Goal: Task Accomplishment & Management: Use online tool/utility

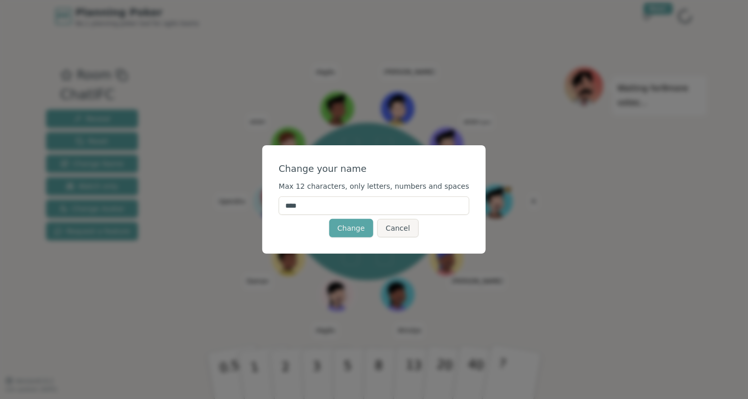
click at [339, 207] on input "****" at bounding box center [374, 205] width 191 height 18
type input "******"
click at [355, 225] on button "Change" at bounding box center [351, 228] width 44 height 18
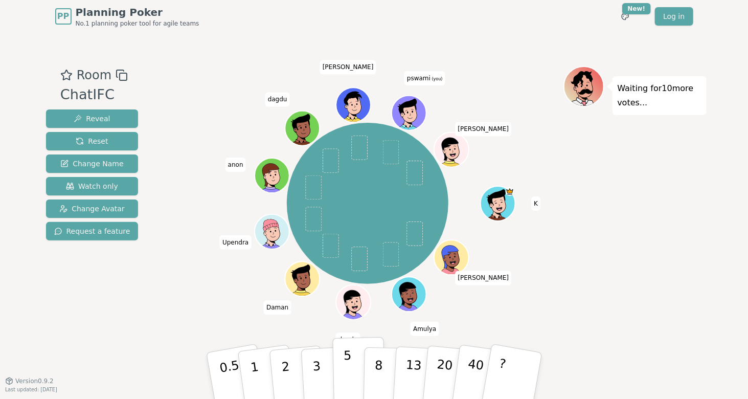
click at [354, 365] on button "5" at bounding box center [358, 376] width 53 height 78
click at [601, 251] on div "Waiting for 9 more votes..." at bounding box center [634, 206] width 143 height 281
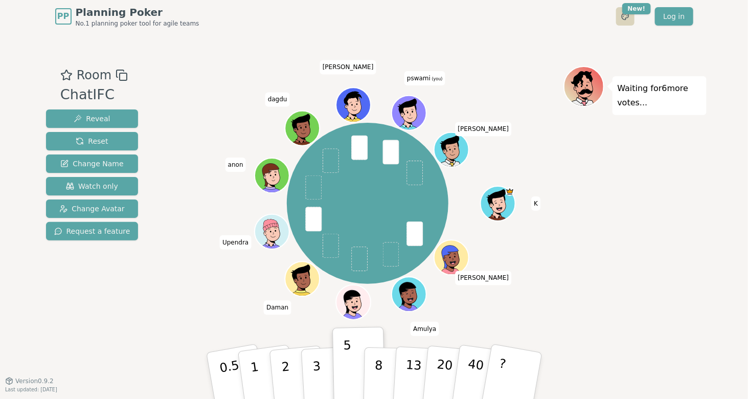
click at [630, 19] on html "PP Planning Poker No.1 planning poker tool for agile teams Toggle theme New! Lo…" at bounding box center [374, 199] width 748 height 399
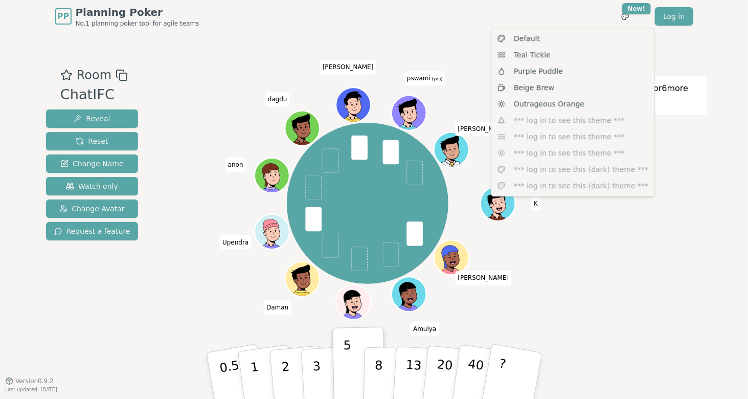
click at [593, 264] on html "PP Planning Poker No.1 planning poker tool for agile teams Toggle theme New! Lo…" at bounding box center [374, 199] width 748 height 399
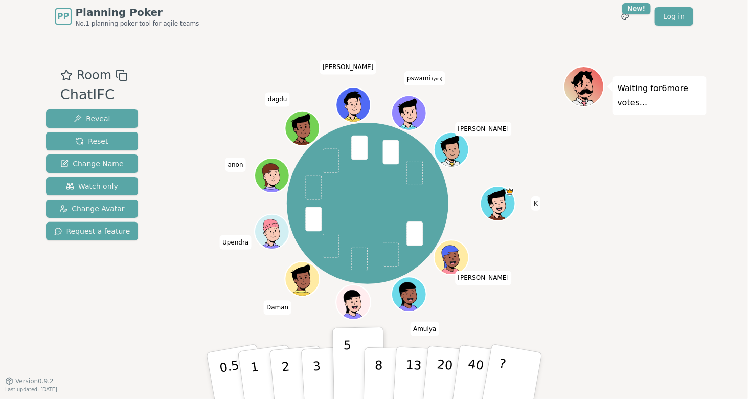
click at [174, 289] on div "K [PERSON_NAME] [PERSON_NAME] [PERSON_NAME] anon [PERSON_NAME] pswami (you) [PE…" at bounding box center [367, 203] width 391 height 238
click at [84, 206] on span "Change Avatar" at bounding box center [91, 208] width 65 height 10
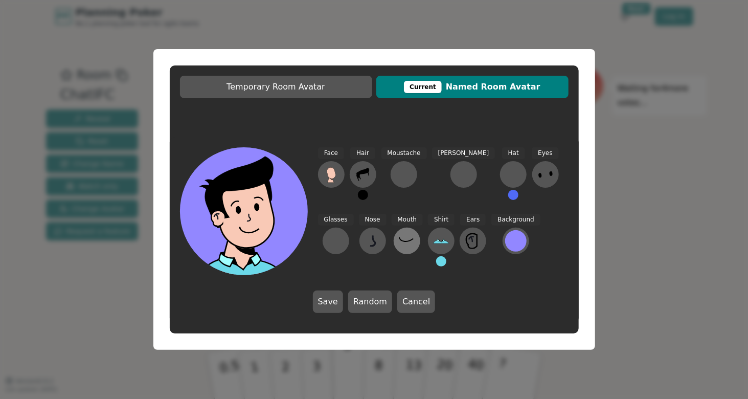
click at [399, 244] on icon at bounding box center [407, 241] width 16 height 16
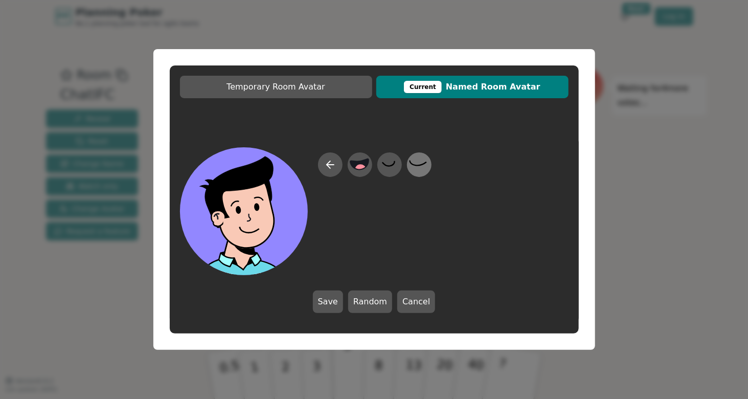
click at [413, 166] on icon at bounding box center [419, 164] width 20 height 23
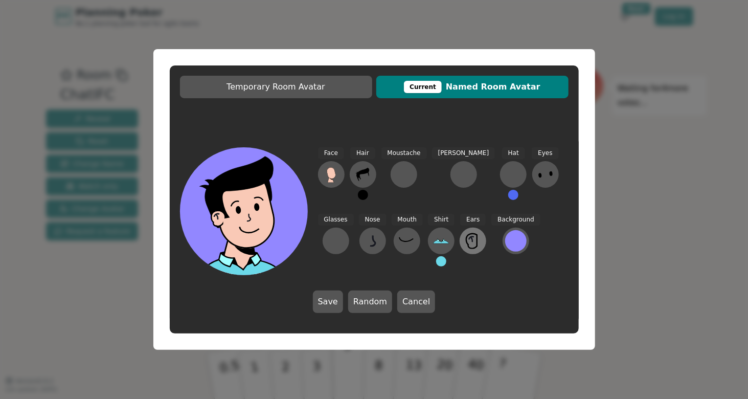
click at [465, 243] on icon at bounding box center [473, 241] width 16 height 16
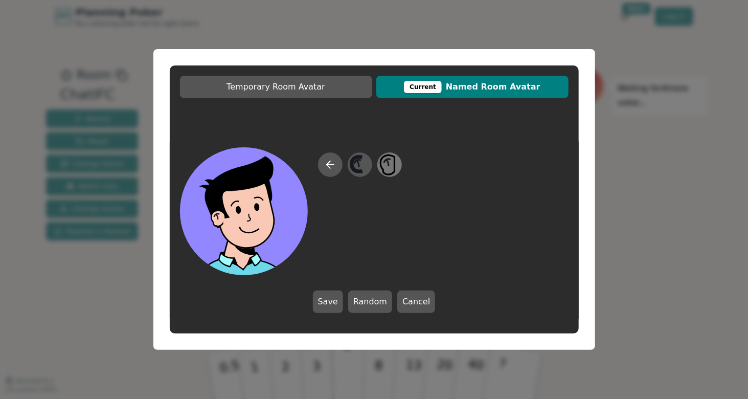
click at [390, 173] on icon at bounding box center [389, 164] width 20 height 23
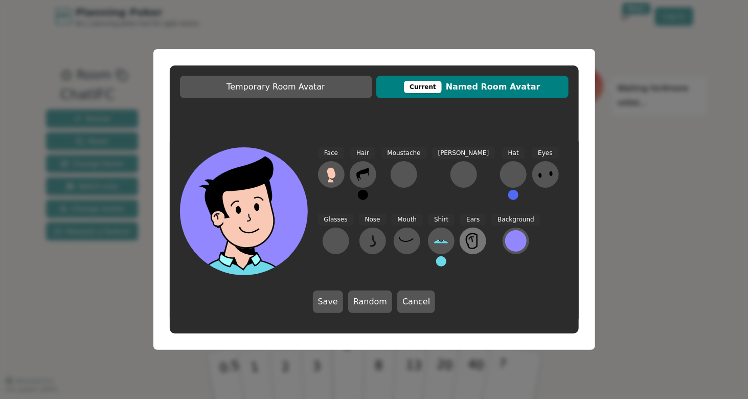
click at [465, 240] on icon at bounding box center [473, 241] width 16 height 16
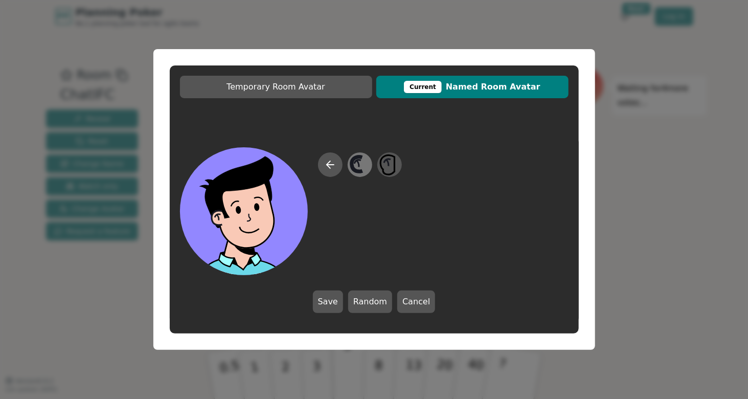
click at [362, 169] on icon at bounding box center [360, 164] width 20 height 23
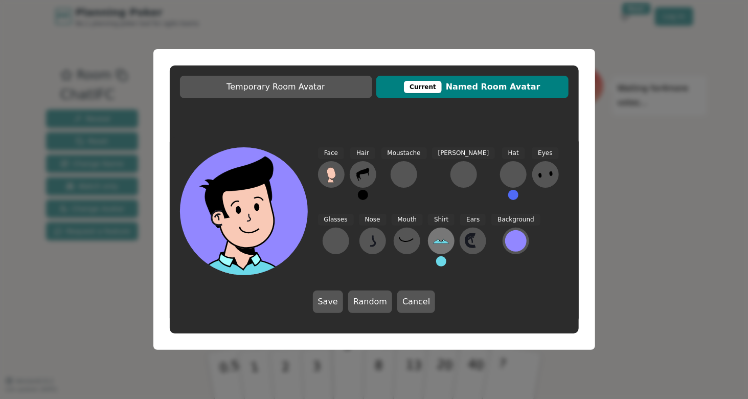
click at [433, 246] on icon at bounding box center [441, 241] width 16 height 16
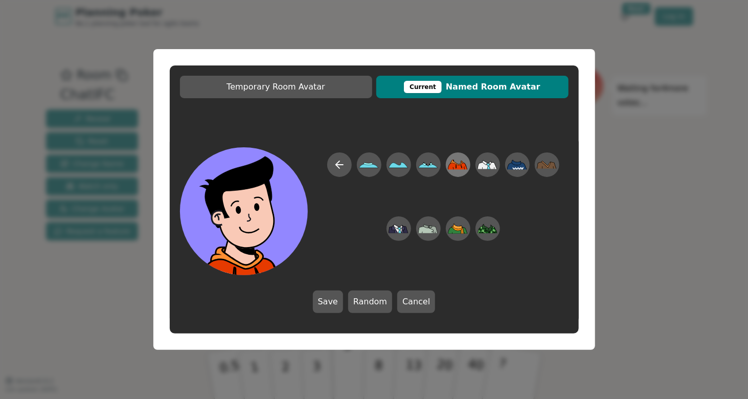
click at [449, 163] on icon at bounding box center [458, 164] width 20 height 23
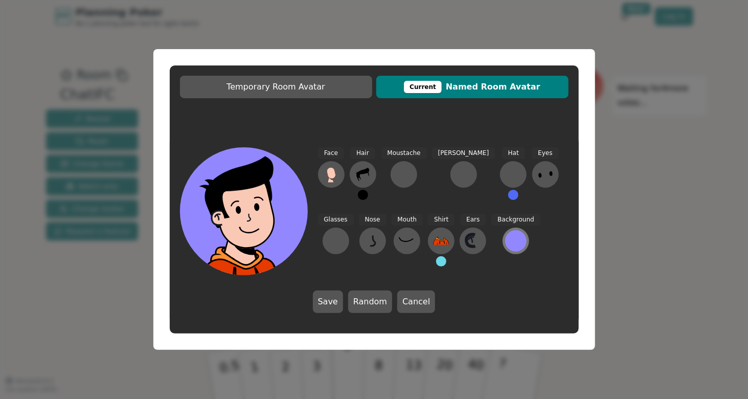
click at [505, 246] on div at bounding box center [515, 240] width 21 height 21
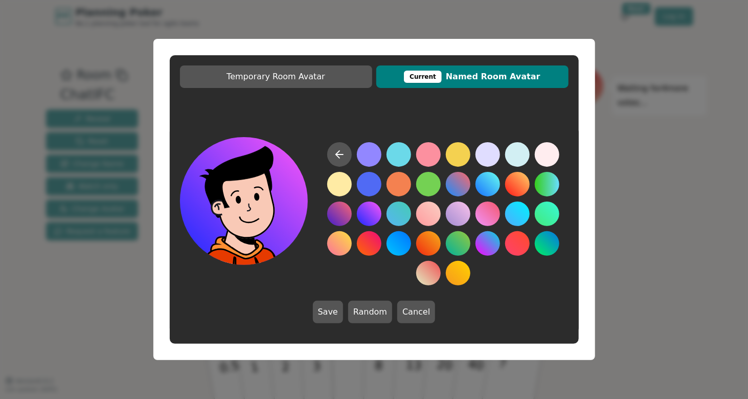
click at [370, 214] on button at bounding box center [369, 213] width 25 height 25
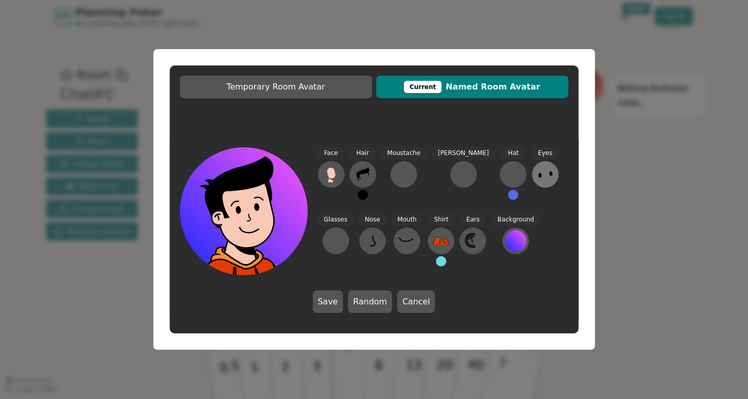
click at [537, 181] on icon at bounding box center [545, 174] width 16 height 16
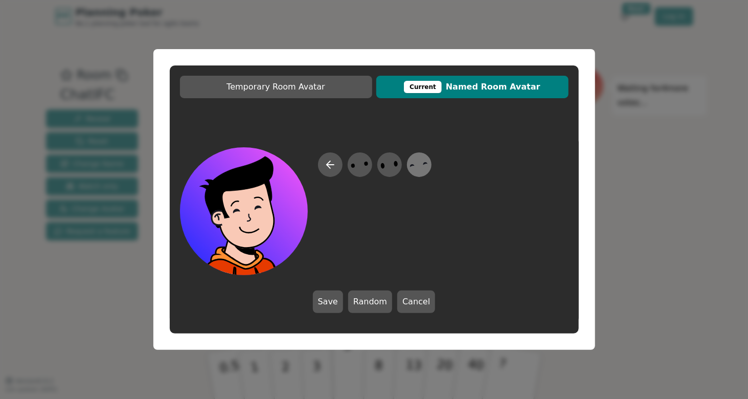
click at [423, 164] on icon at bounding box center [419, 164] width 20 height 23
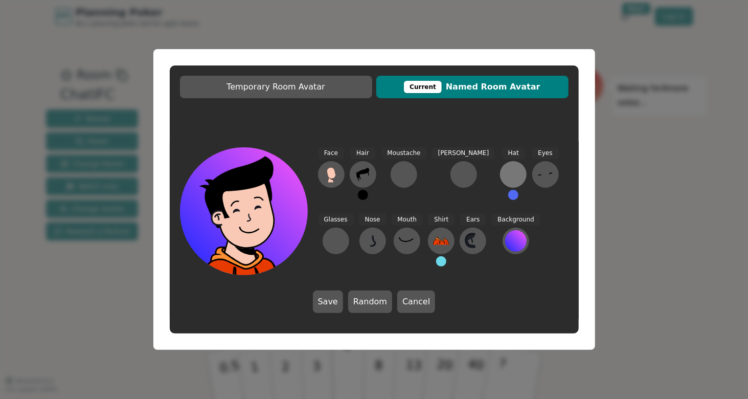
click at [505, 173] on div at bounding box center [513, 174] width 16 height 16
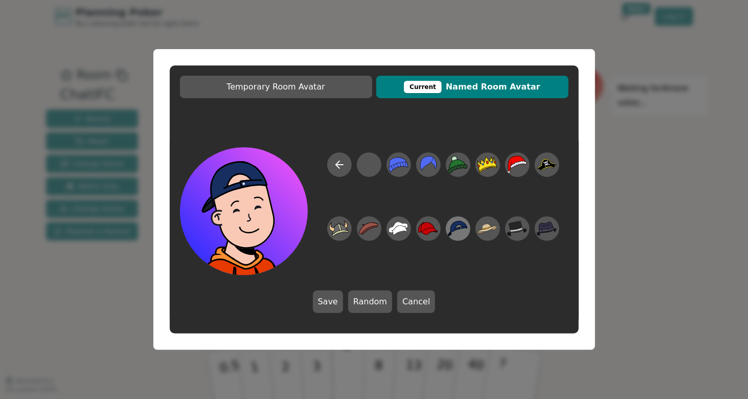
click at [455, 226] on icon at bounding box center [458, 229] width 20 height 16
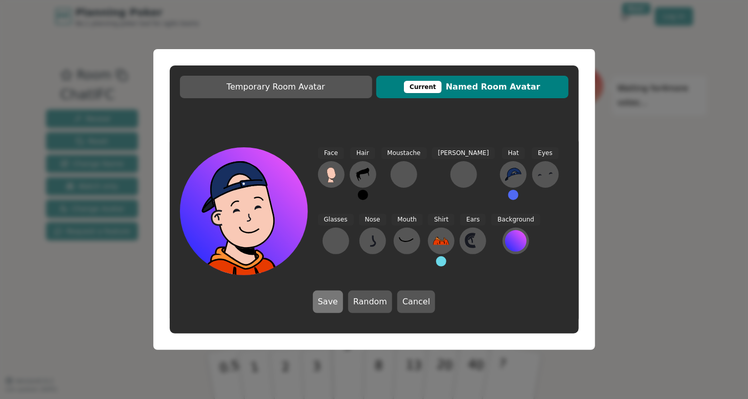
click at [329, 298] on button "Save" at bounding box center [328, 301] width 30 height 22
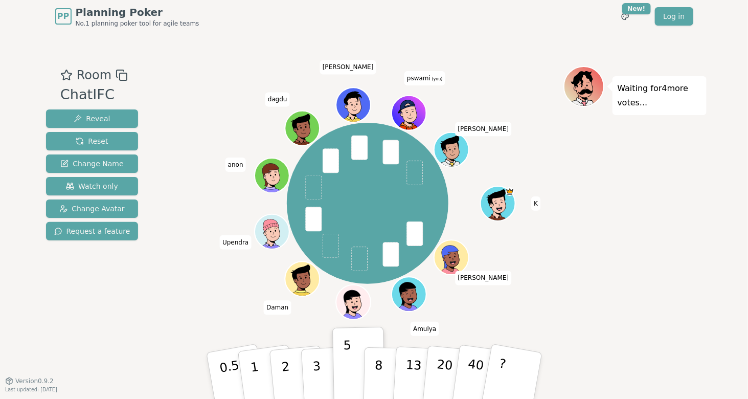
click at [620, 246] on div "Waiting for 4 more votes..." at bounding box center [634, 206] width 143 height 281
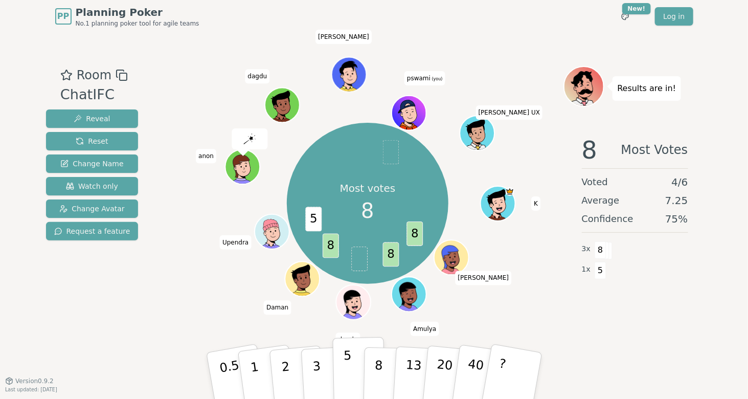
click at [350, 359] on p "5" at bounding box center [347, 375] width 9 height 55
click at [163, 310] on div "Room ChatIFC Reveal Reset Change Name Watch only Change Avatar Request a featur…" at bounding box center [374, 206] width 664 height 281
click at [90, 208] on span "Change Avatar" at bounding box center [91, 208] width 65 height 10
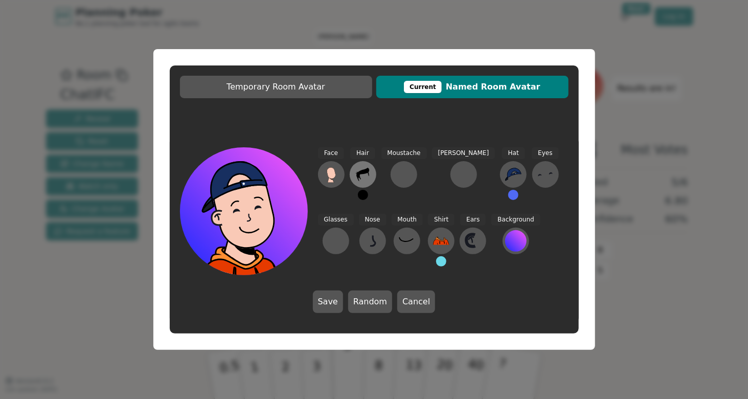
click at [362, 173] on icon at bounding box center [362, 174] width 13 height 13
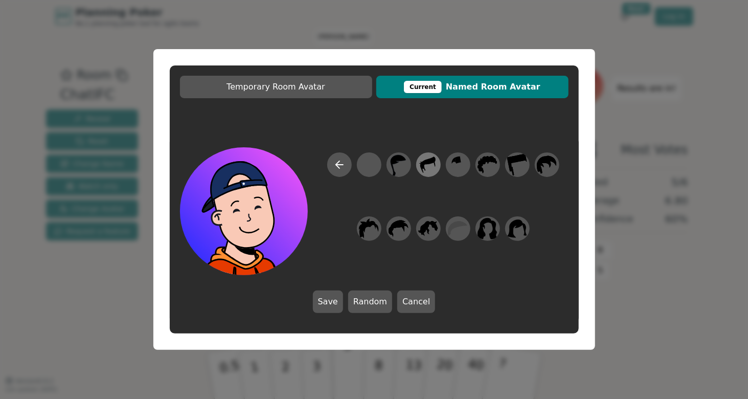
click at [429, 166] on icon at bounding box center [428, 164] width 20 height 23
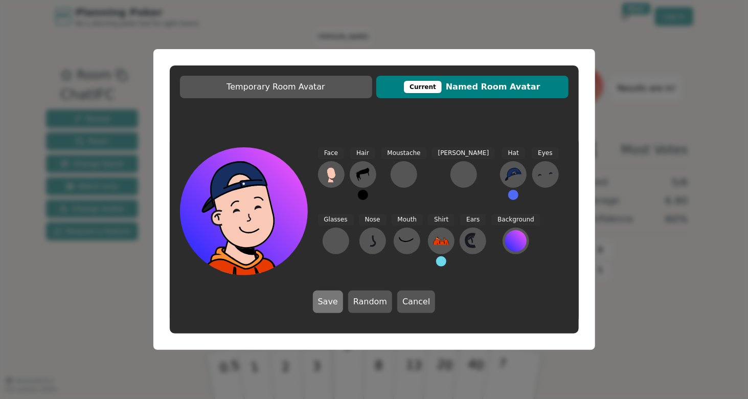
click at [330, 299] on button "Save" at bounding box center [328, 301] width 30 height 22
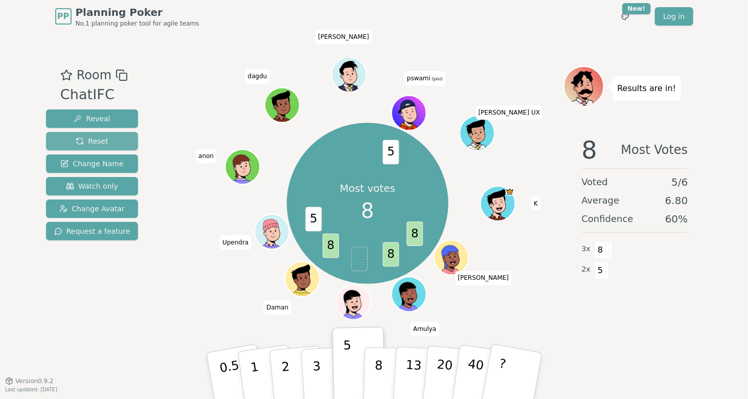
click at [102, 138] on span "Reset" at bounding box center [92, 141] width 32 height 10
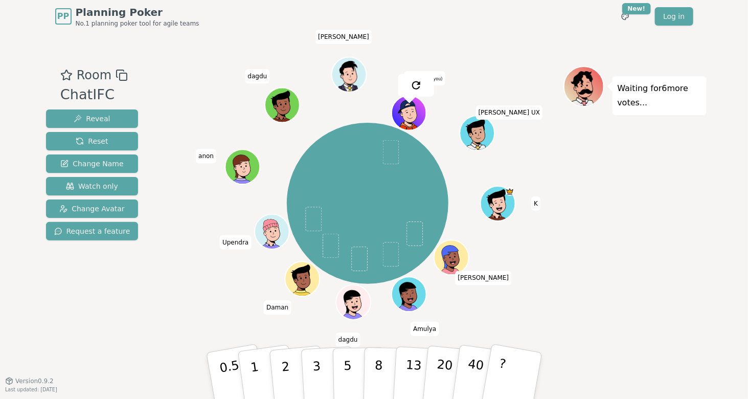
click at [92, 320] on div "Room ChatIFC Reveal Reset Change Name Watch only Change Avatar Request a feature" at bounding box center [92, 206] width 101 height 281
click at [442, 34] on div "Room ChatIFC Reveal Reset Change Name Watch only Change Avatar Request a featur…" at bounding box center [374, 206] width 664 height 347
click at [353, 357] on button "5" at bounding box center [358, 376] width 53 height 78
